Goal: Obtain resource: Obtain resource

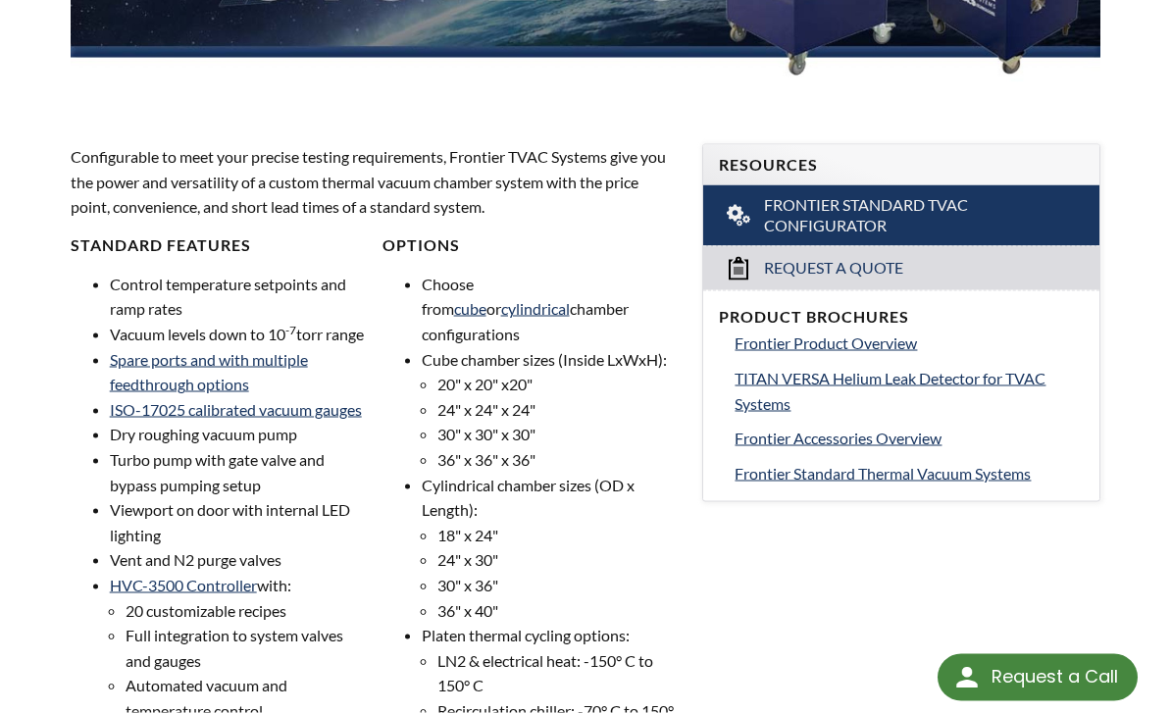
scroll to position [641, 0]
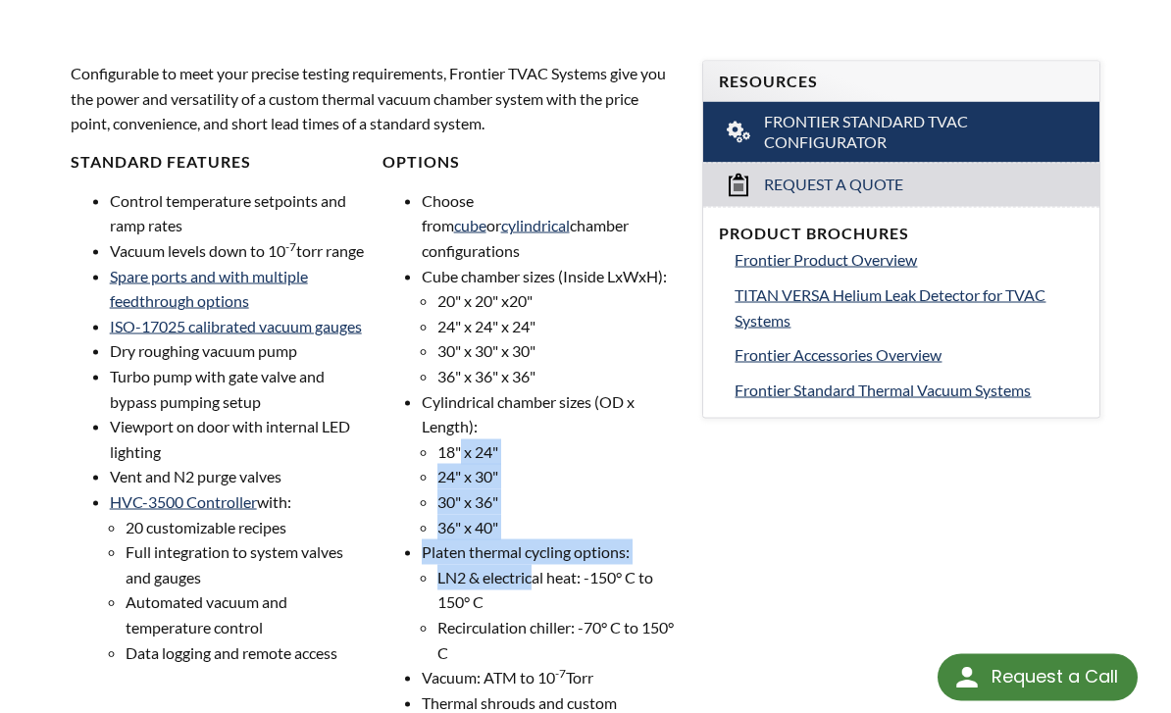
drag, startPoint x: 462, startPoint y: 387, endPoint x: 534, endPoint y: 525, distance: 154.8
click at [534, 527] on ul "Choose from cube or cylindrical chamber configurations Cube chamber sizes (Insi…" at bounding box center [530, 464] width 297 height 552
click at [534, 565] on li "LN2 & electrical heat: -150° C to 150° C" at bounding box center [558, 590] width 242 height 50
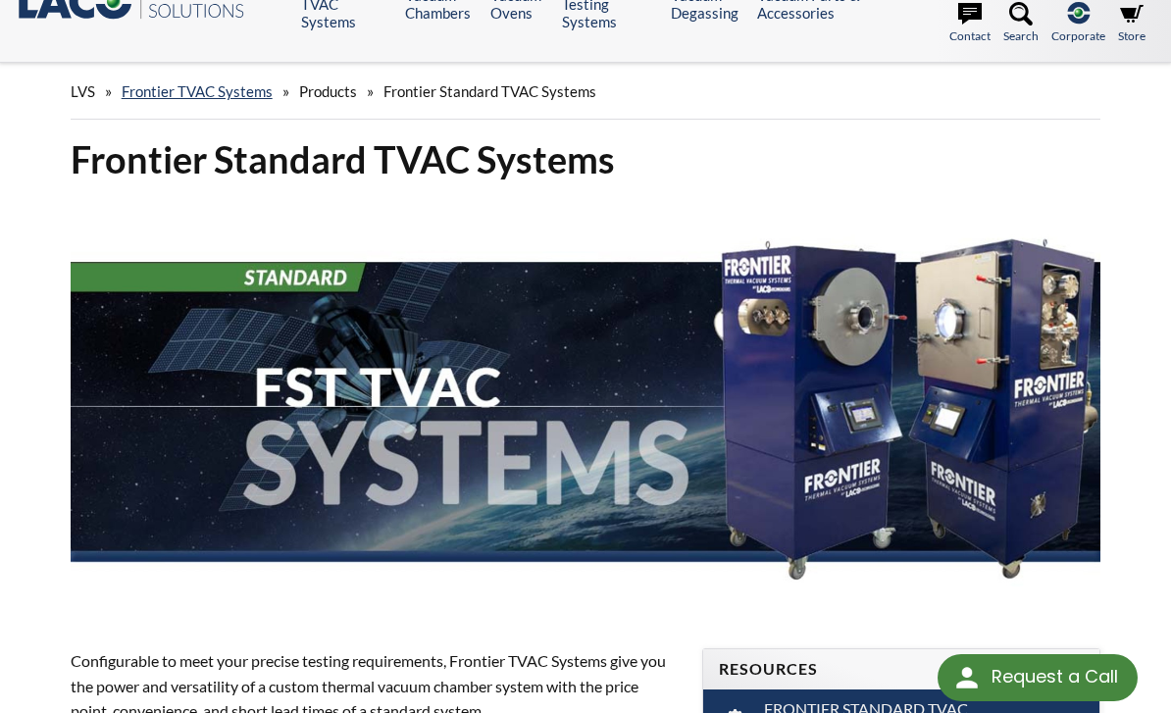
scroll to position [0, 0]
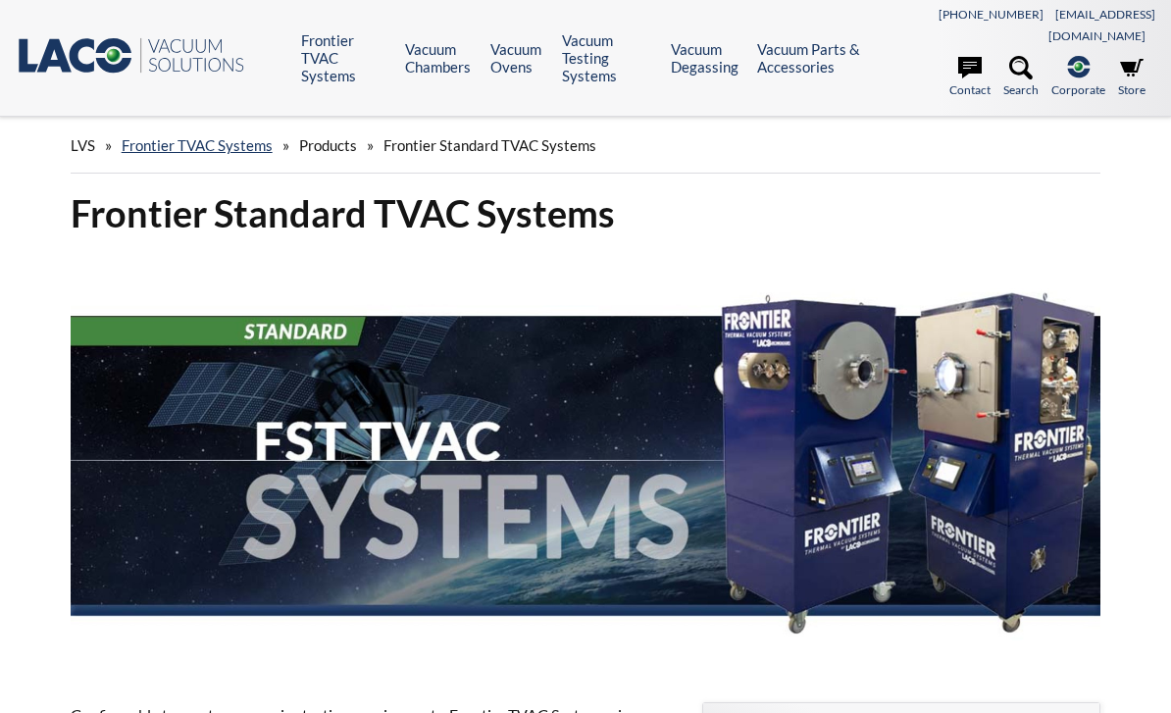
select select "Dil Çeviri Widget'ı"
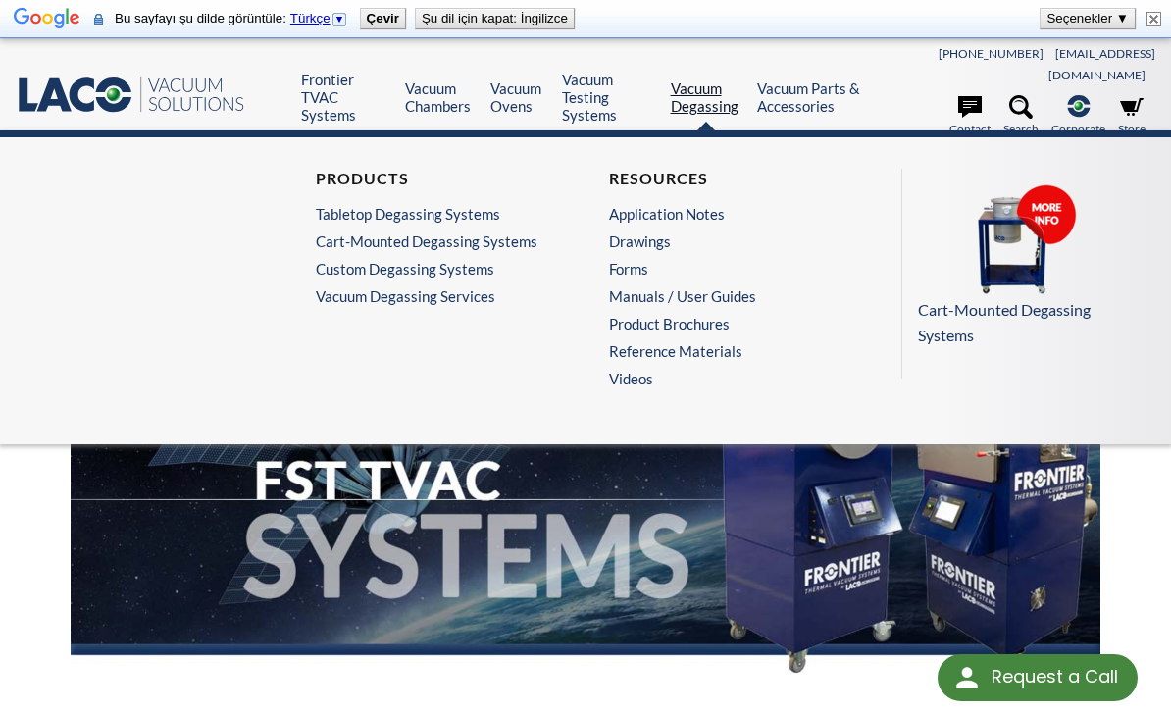
click at [728, 92] on link "Vacuum Degassing" at bounding box center [707, 96] width 72 height 35
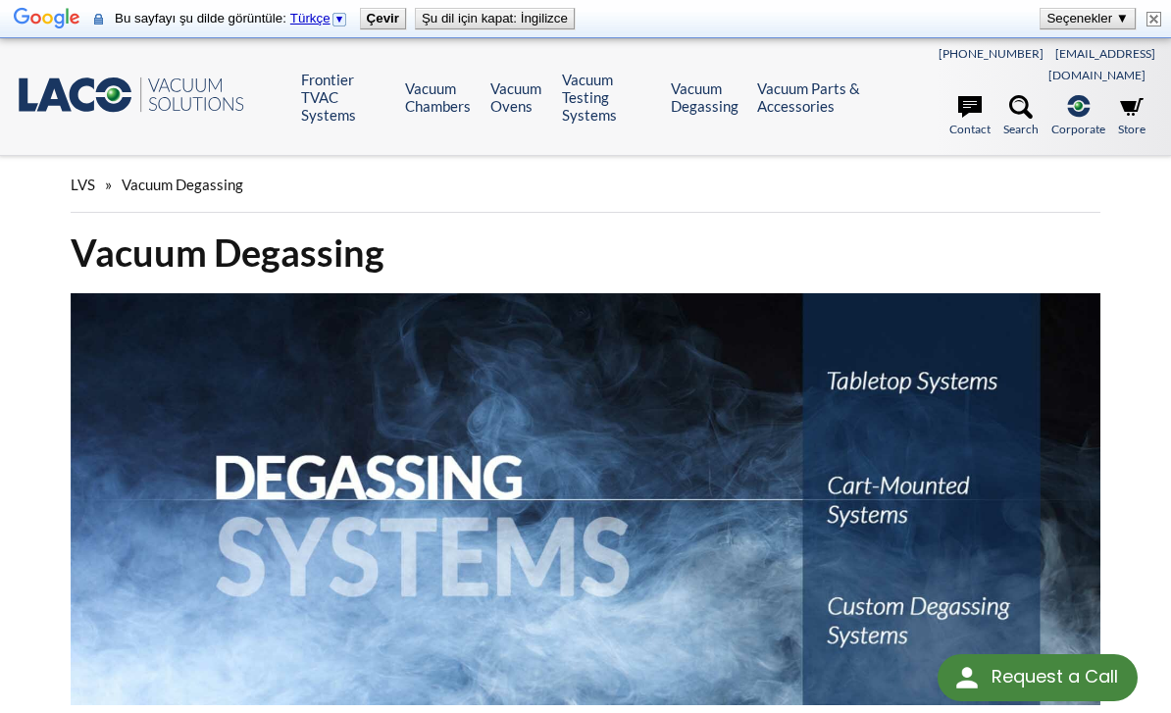
scroll to position [27, 0]
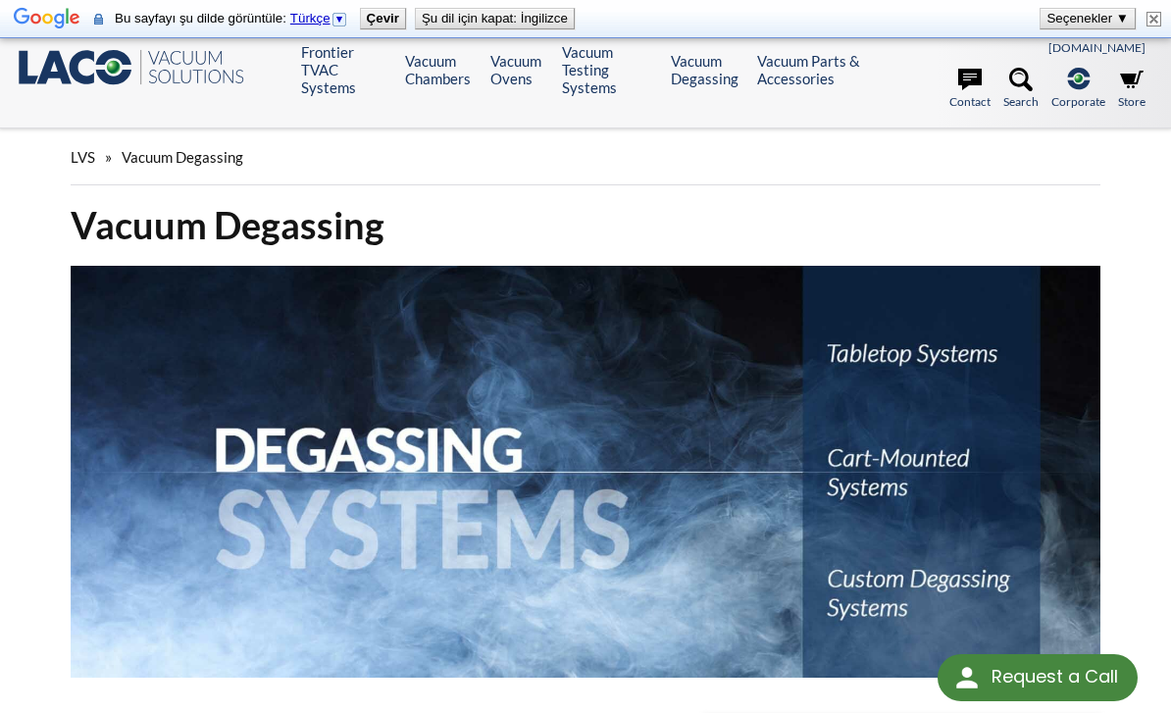
click at [894, 345] on img at bounding box center [586, 472] width 1031 height 412
click at [566, 385] on img at bounding box center [586, 472] width 1031 height 412
click at [843, 466] on img at bounding box center [586, 472] width 1031 height 412
click at [849, 609] on img at bounding box center [586, 472] width 1031 height 412
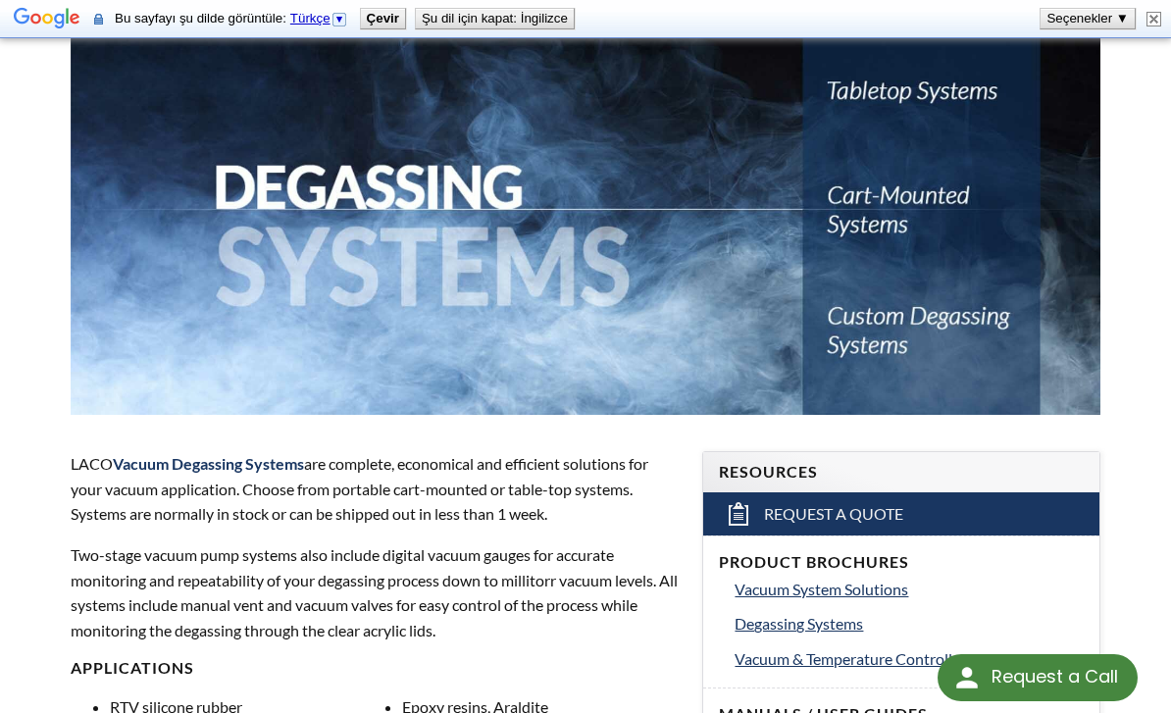
scroll to position [302, 0]
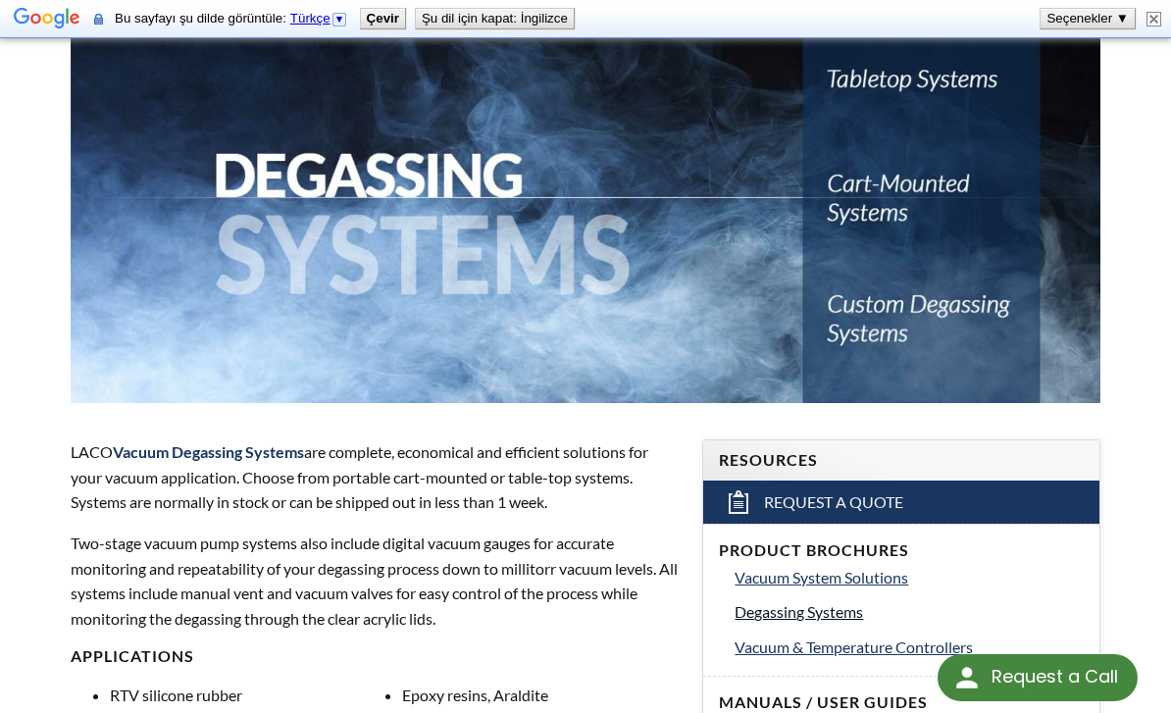
click at [760, 602] on span "Degassing Systems" at bounding box center [799, 611] width 128 height 19
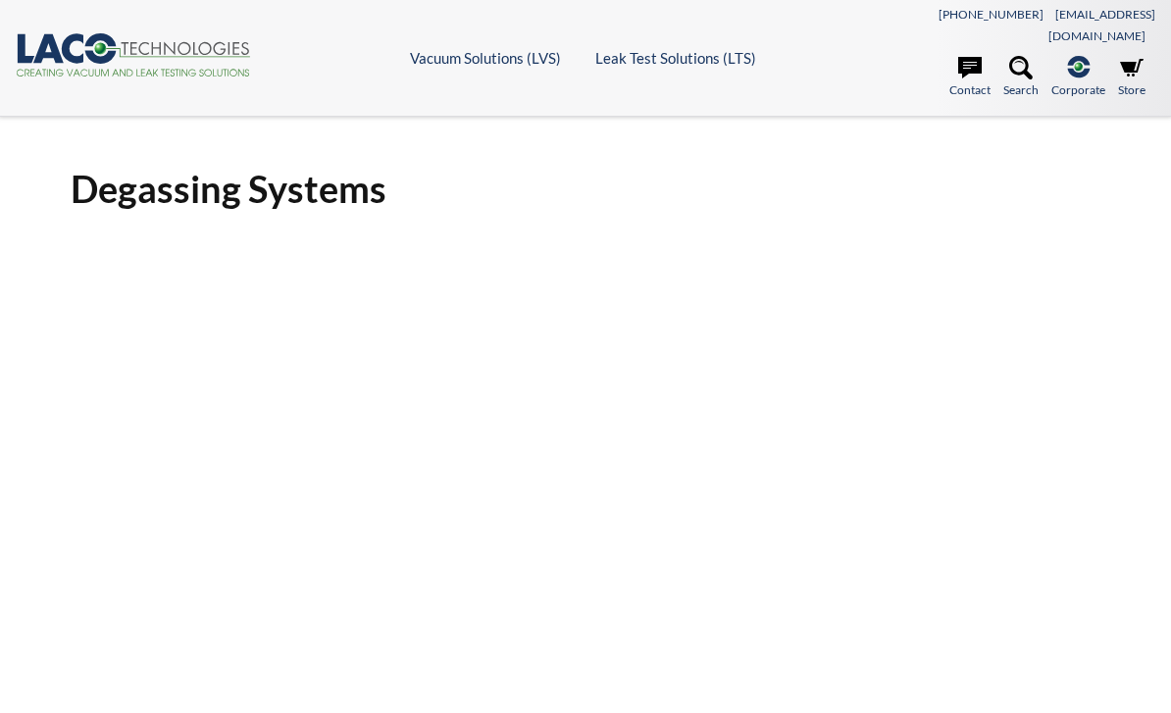
select select "Dil Çeviri Widget'ı"
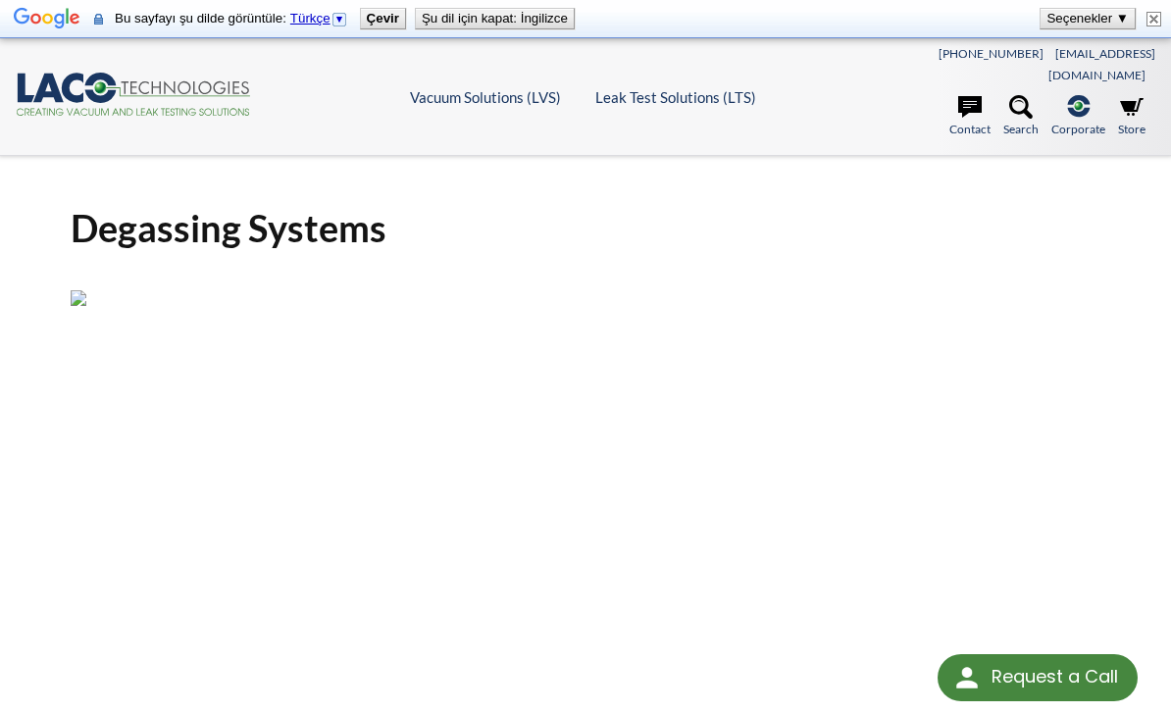
scroll to position [25, 0]
click at [196, 305] on img at bounding box center [585, 297] width 1031 height 16
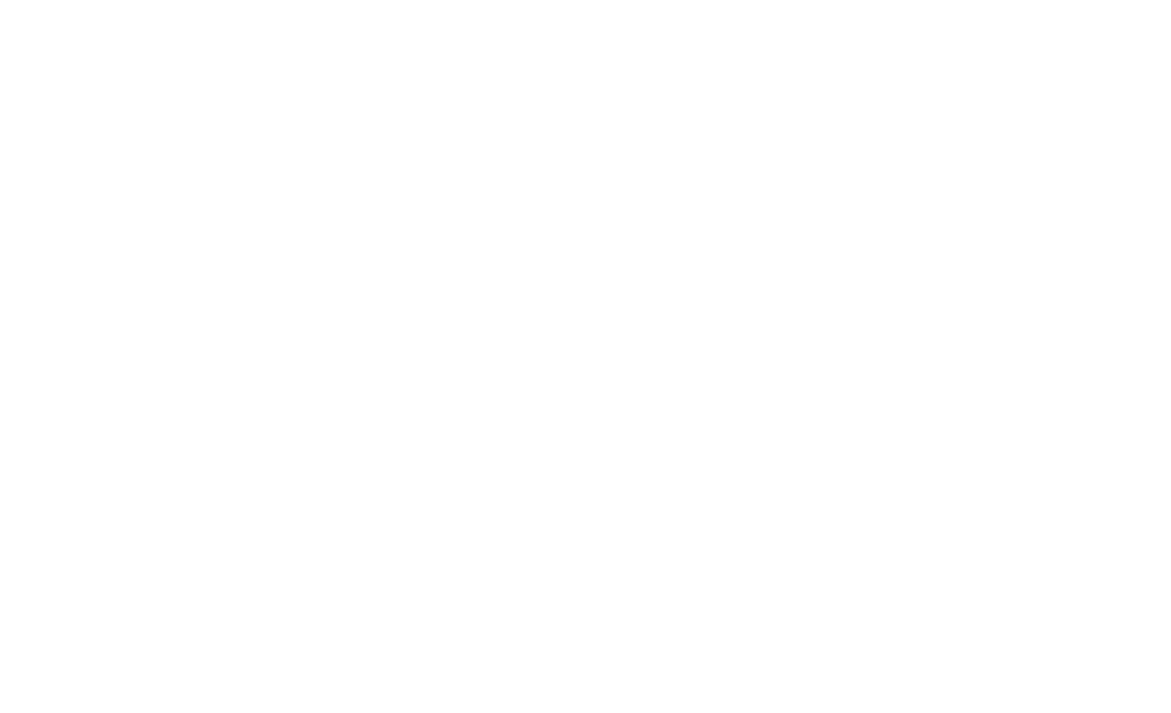
scroll to position [0, 0]
